Goal: Information Seeking & Learning: Learn about a topic

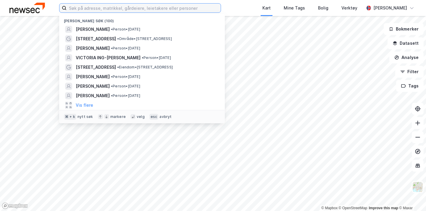
click at [91, 6] on input at bounding box center [144, 8] width 154 height 9
paste input "[STREET_ADDRESS]"
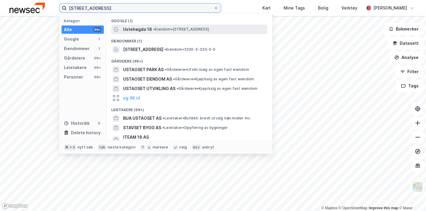
type input "[STREET_ADDRESS]"
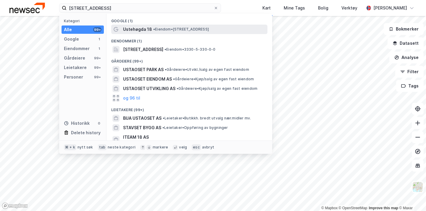
click at [138, 28] on span "Ustehøgda 18" at bounding box center [137, 29] width 29 height 7
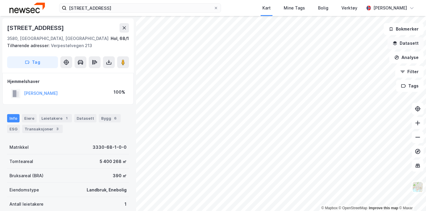
click at [402, 46] on div "© Mapbox © OpenStreetMap Improve this map © Maxar [STREET_ADDRESS] Tilhørende a…" at bounding box center [213, 113] width 426 height 195
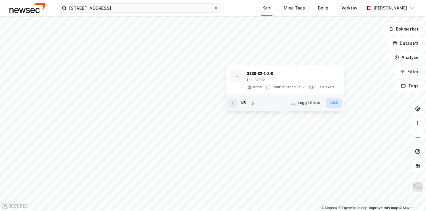
click at [337, 107] on button "Lukk" at bounding box center [334, 102] width 16 height 9
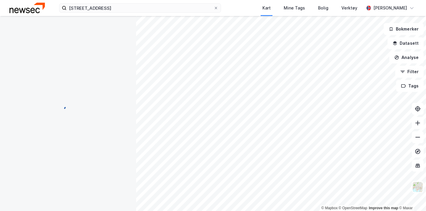
scroll to position [9, 0]
click at [249, 0] on html "Kart Mine Tags Bolig Verktøy Ingrid Sæther Hagen © Mapbox © OpenStreetMap Impro…" at bounding box center [213, 105] width 426 height 211
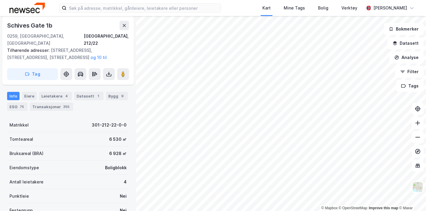
scroll to position [128, 0]
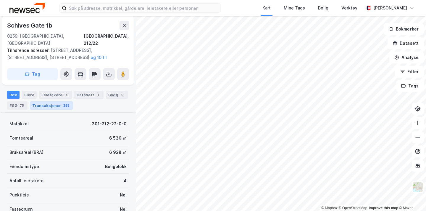
click at [55, 101] on div "Transaksjoner 355" at bounding box center [51, 105] width 43 height 8
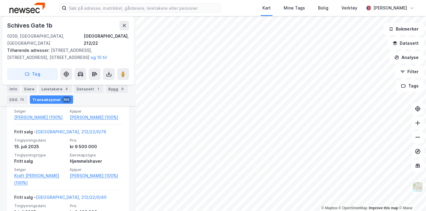
scroll to position [509, 0]
